Goal: Browse casually: Explore the website without a specific task or goal

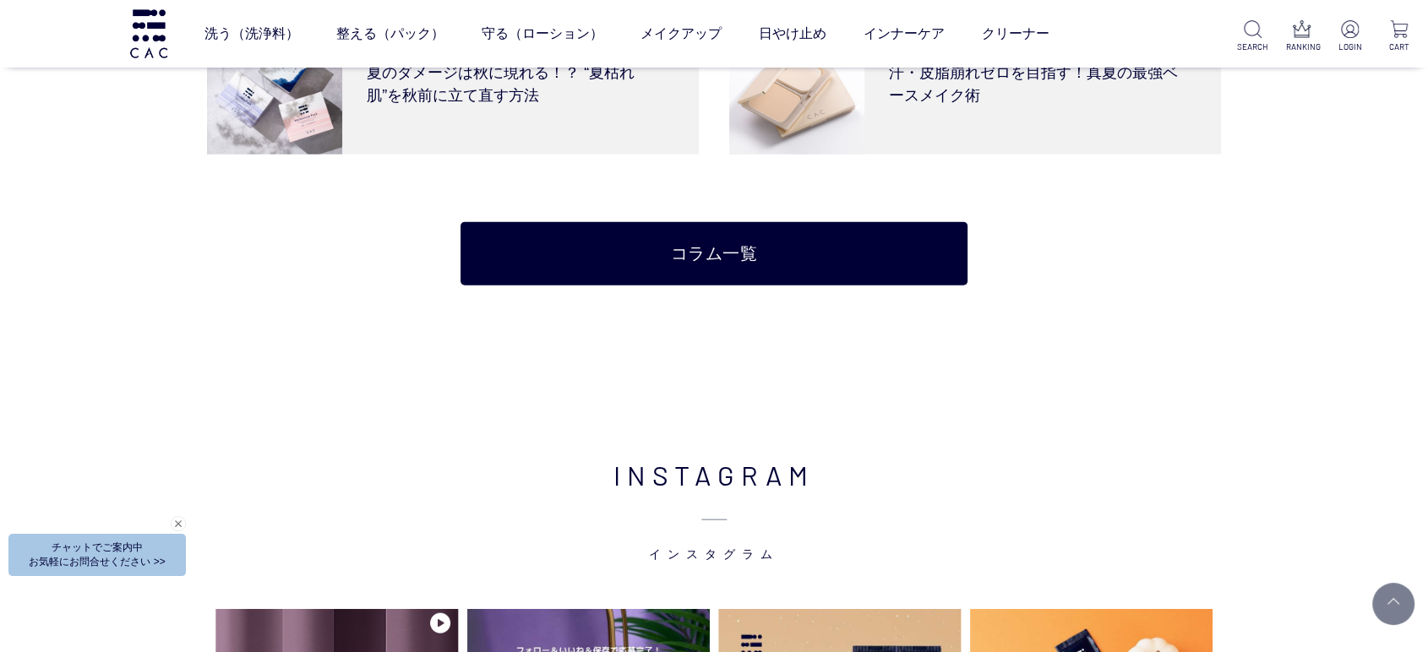
scroll to position [4224, 0]
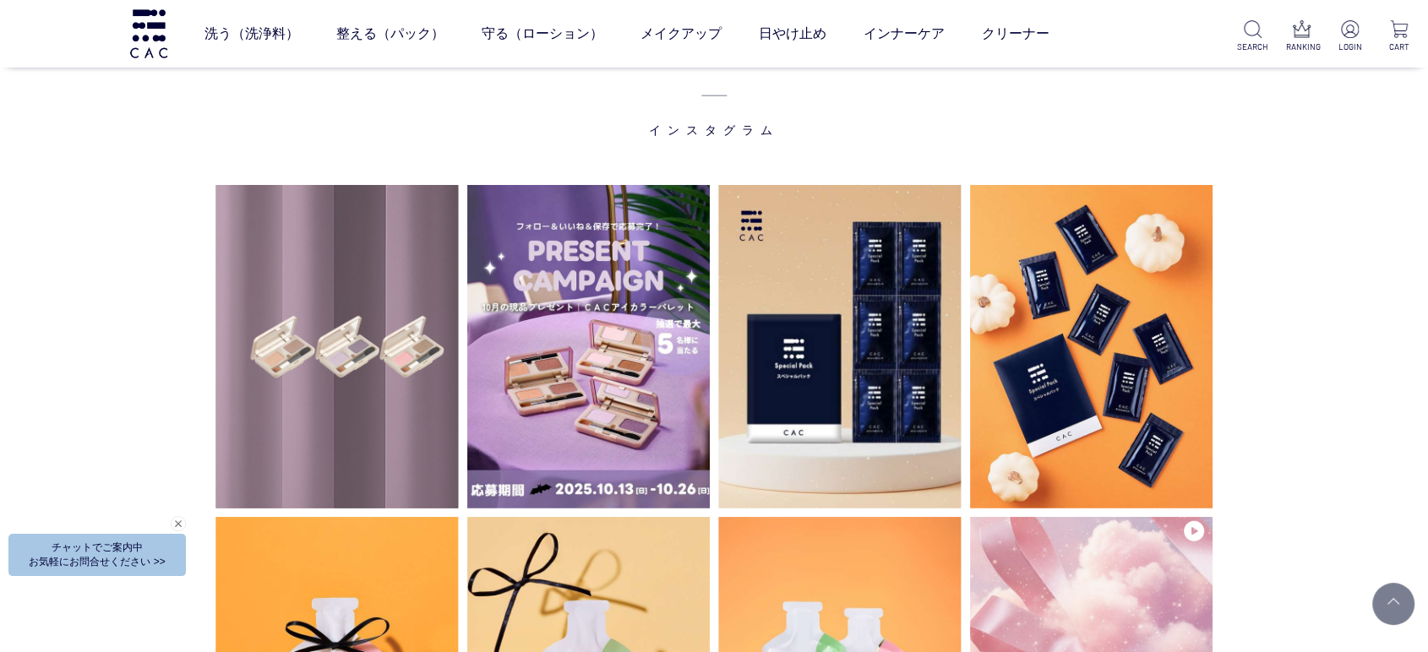
click at [331, 419] on video at bounding box center [336, 347] width 243 height 324
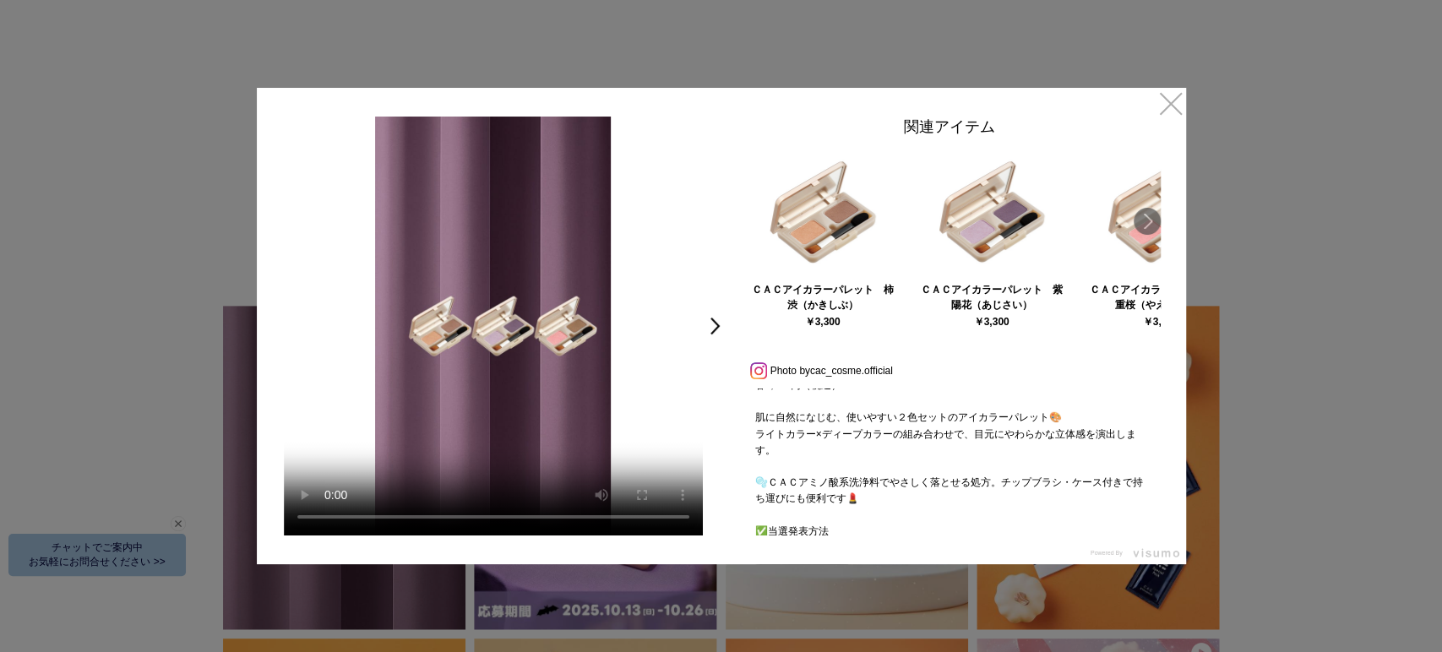
scroll to position [647, 0]
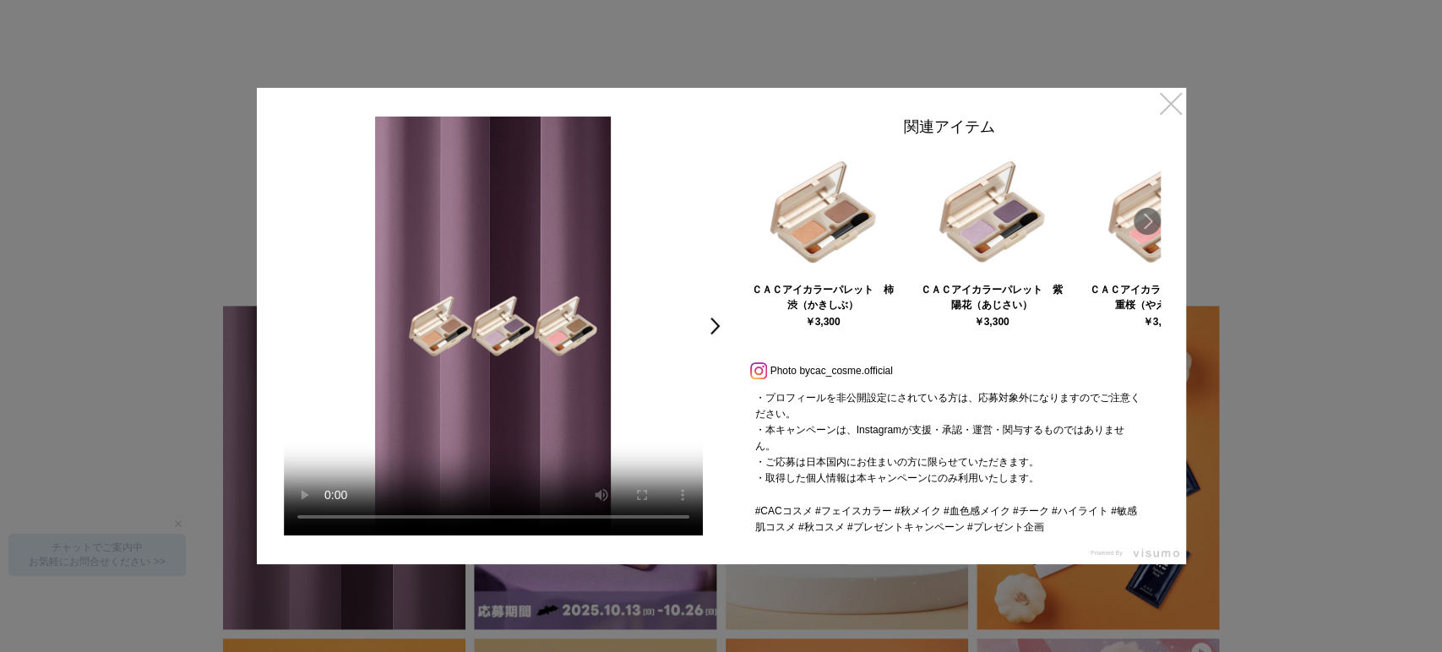
click at [1170, 108] on link "×" at bounding box center [1171, 103] width 30 height 30
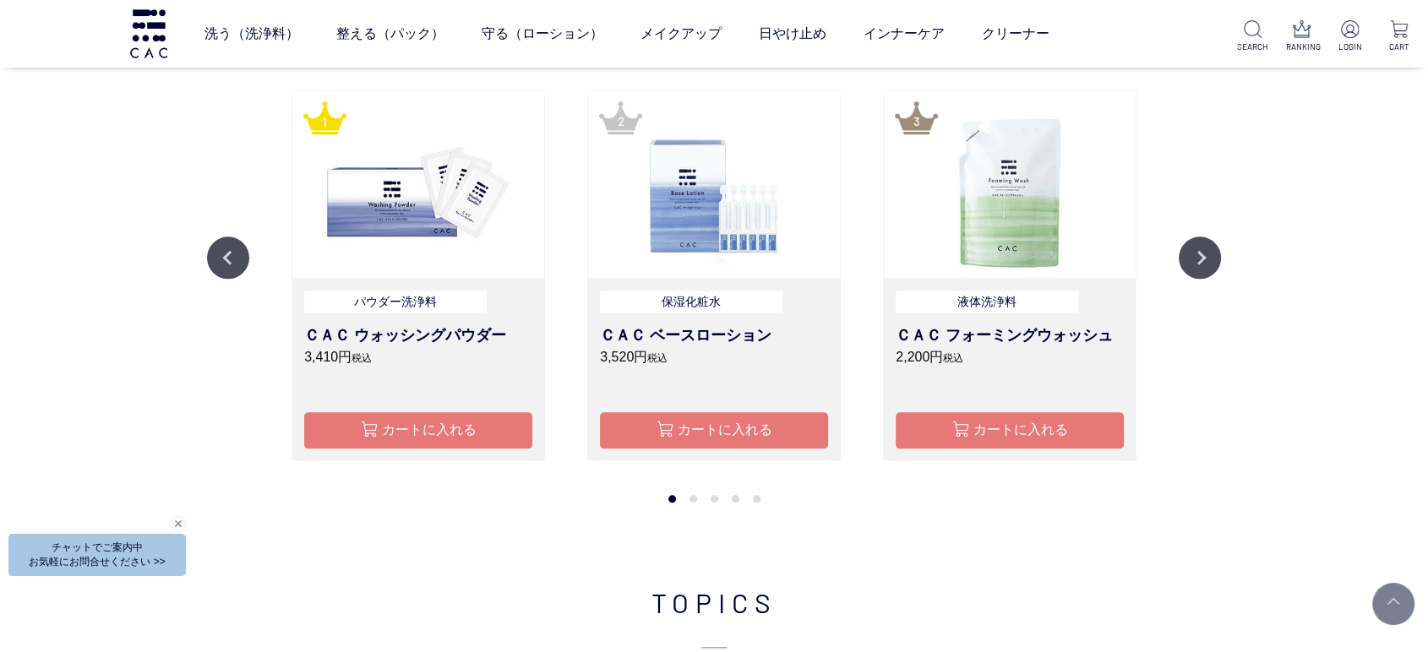
scroll to position [1590, 0]
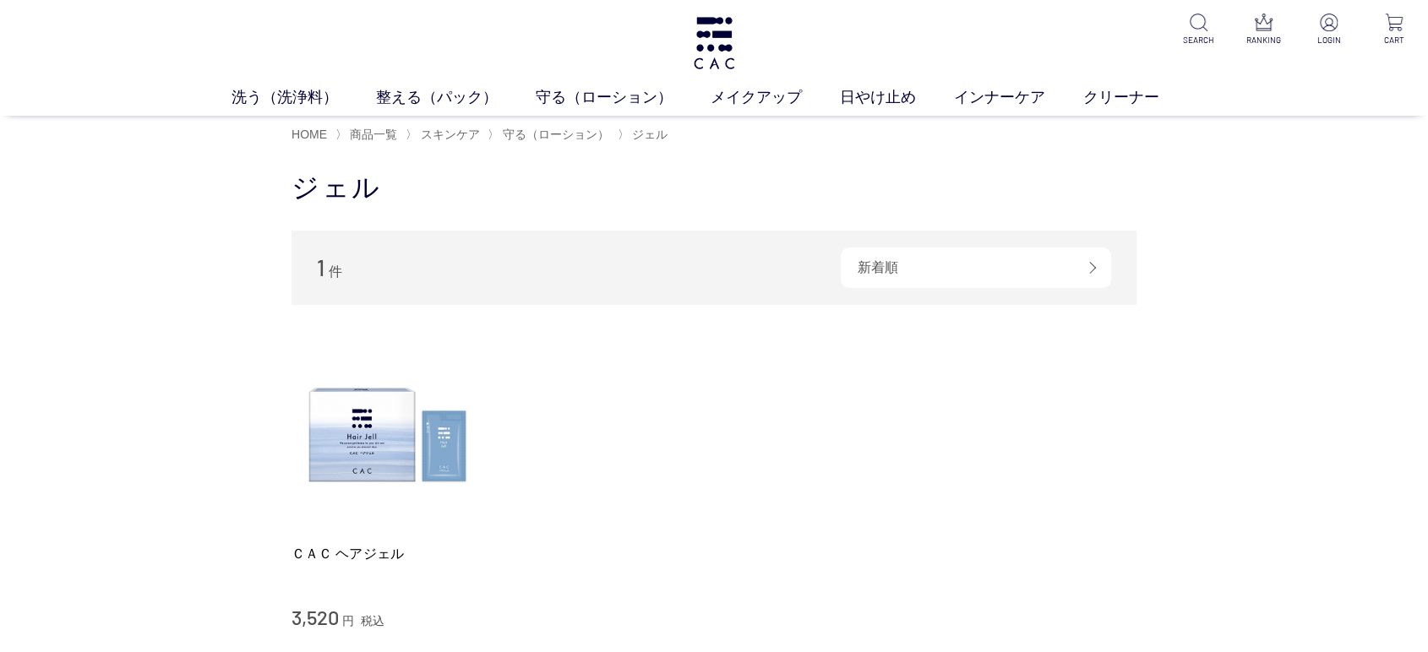
drag, startPoint x: 812, startPoint y: 488, endPoint x: 824, endPoint y: 487, distance: 12.7
click at [812, 488] on li "ＣＡＣ ヘアジェル 3,520 円 税込" at bounding box center [713, 484] width 845 height 291
